Goal: Information Seeking & Learning: Learn about a topic

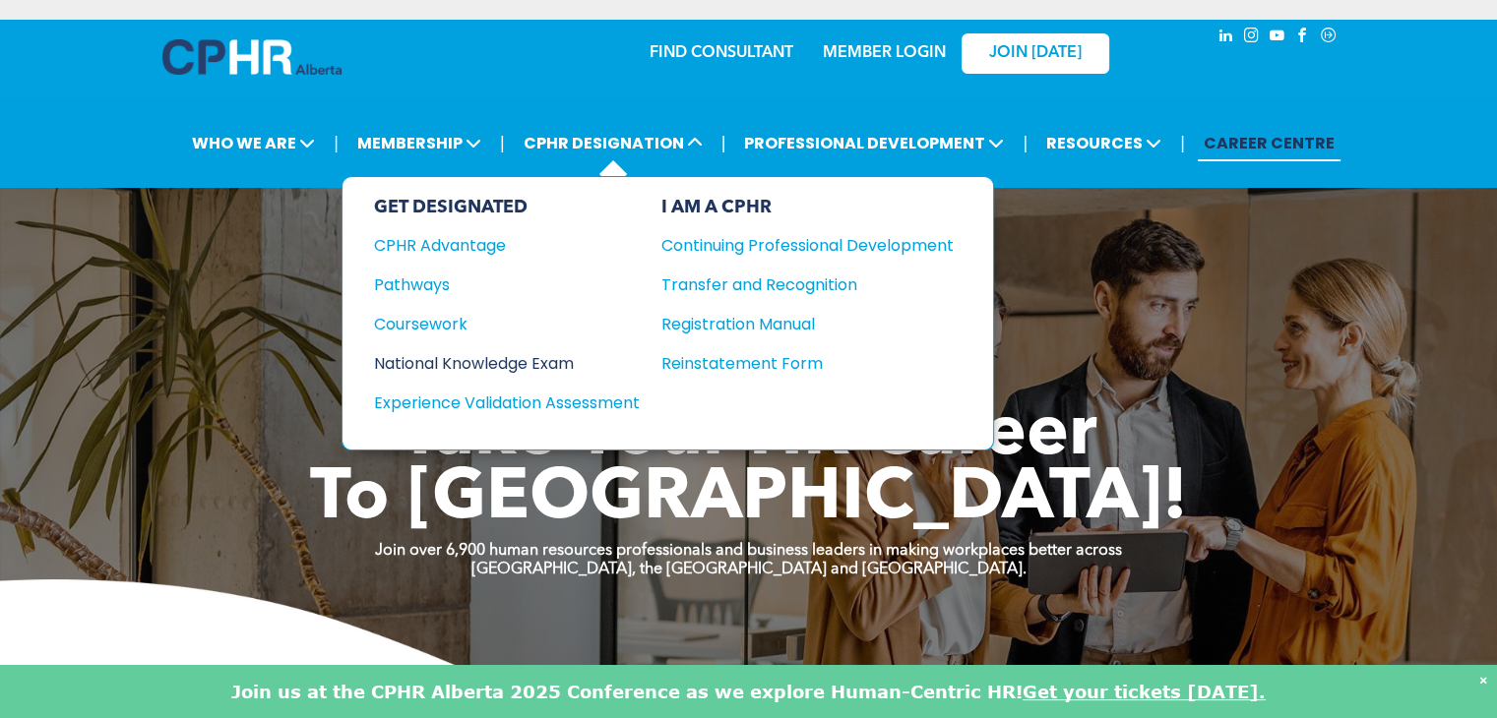
click at [532, 357] on div "National Knowledge Exam" at bounding box center [493, 363] width 239 height 25
